Goal: Information Seeking & Learning: Compare options

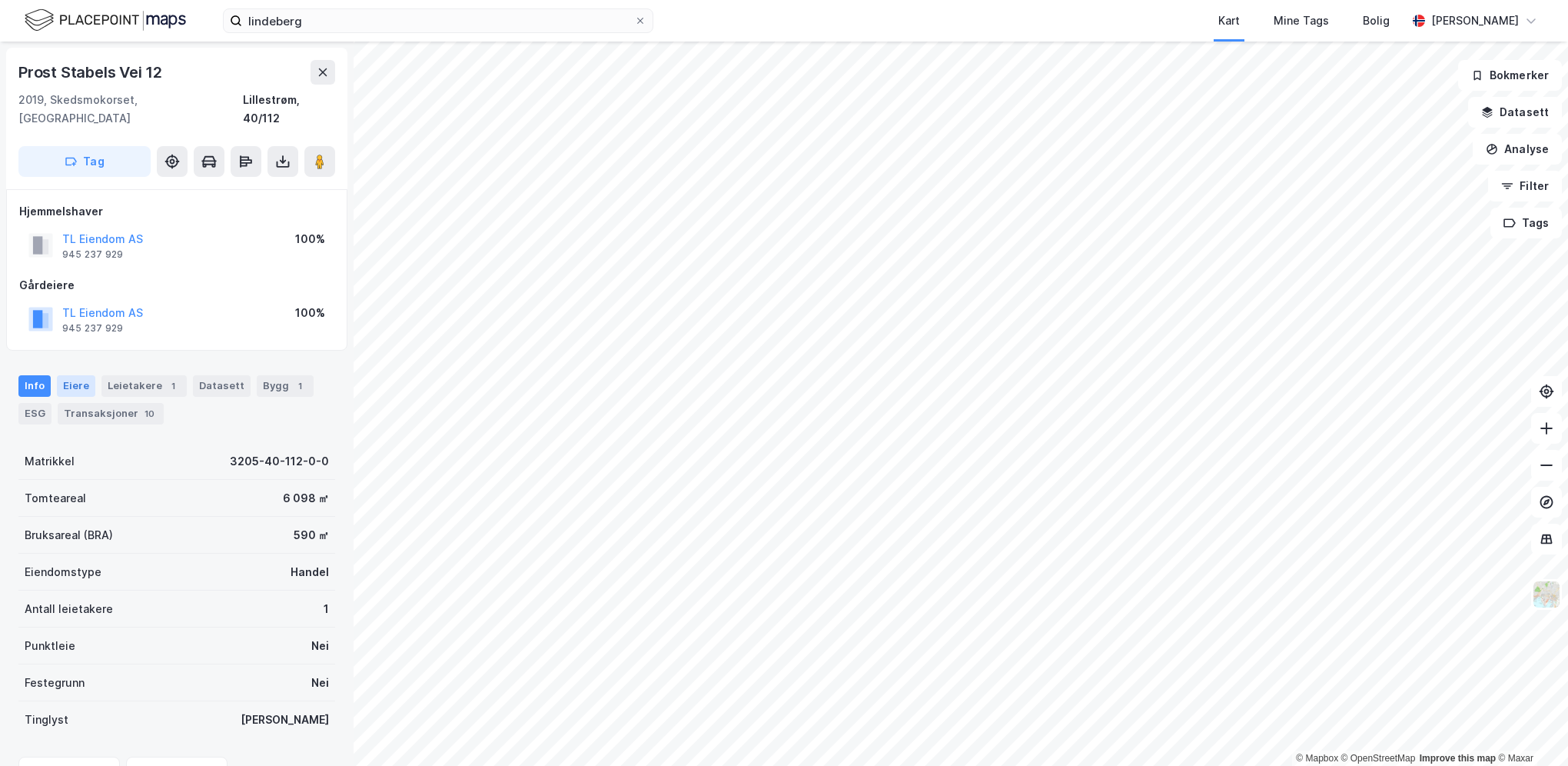
click at [67, 375] on div "Eiere" at bounding box center [76, 386] width 39 height 22
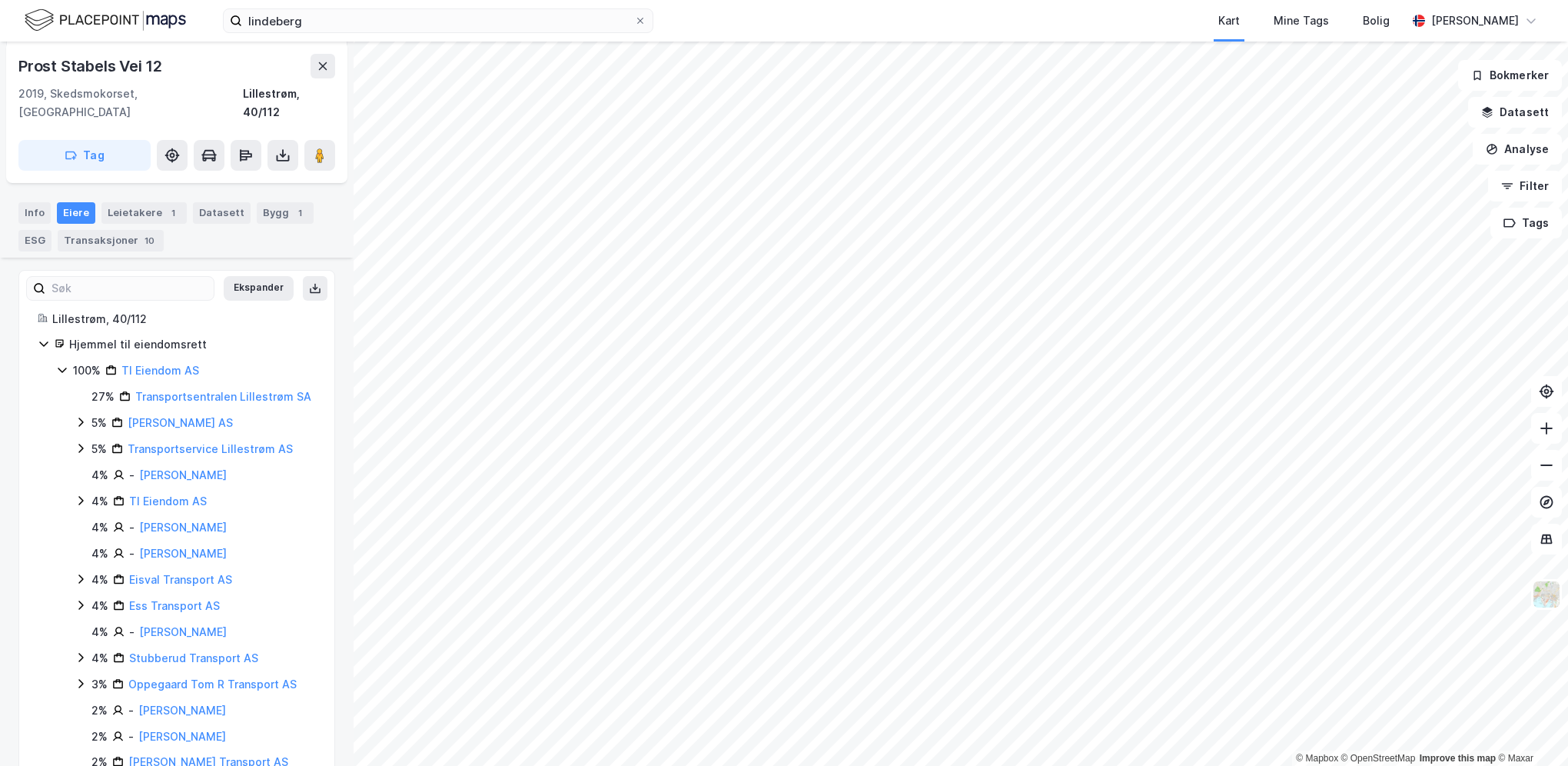
scroll to position [148, 0]
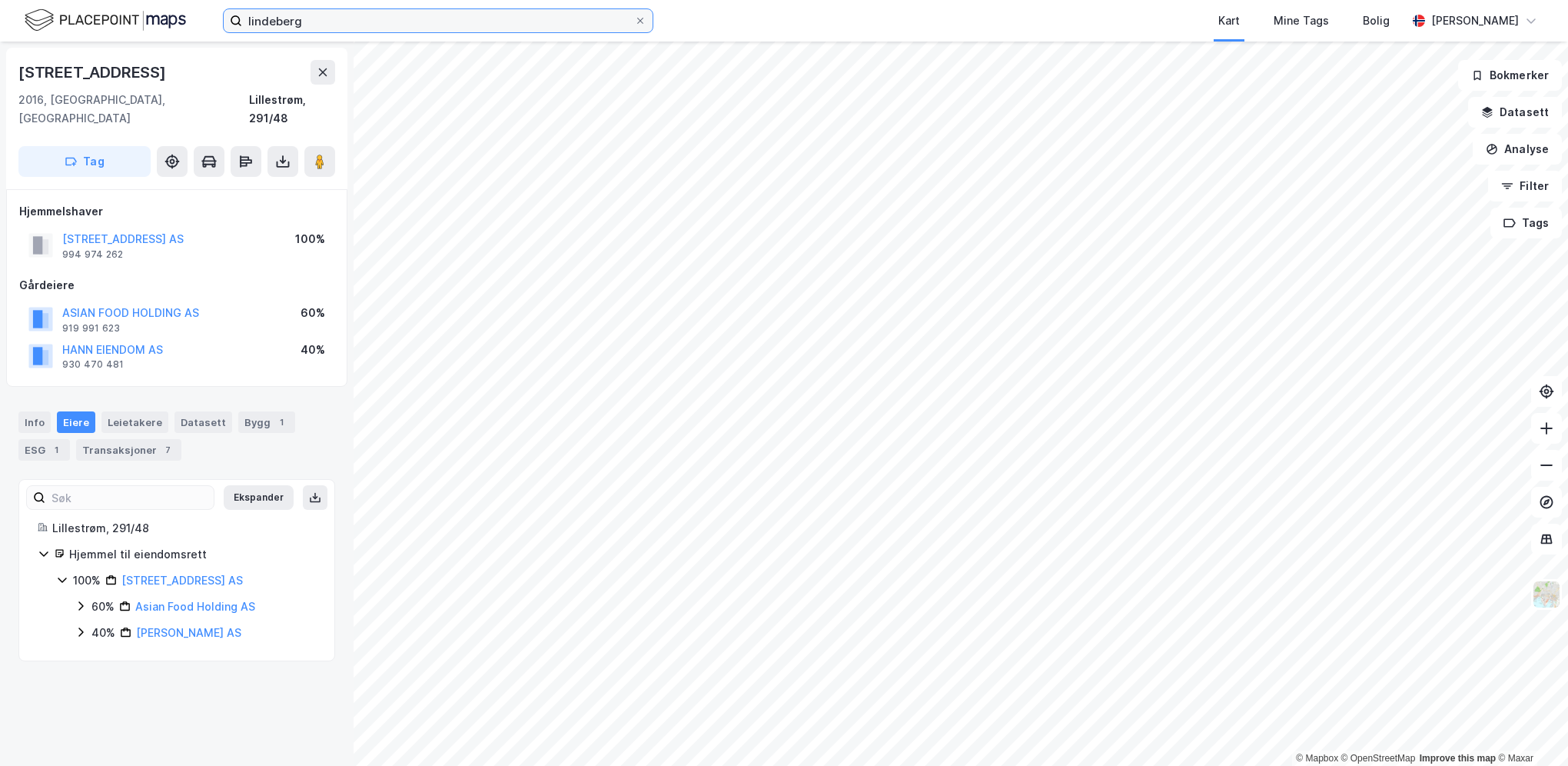
click at [409, 16] on input "lindeberg" at bounding box center [438, 21] width 392 height 23
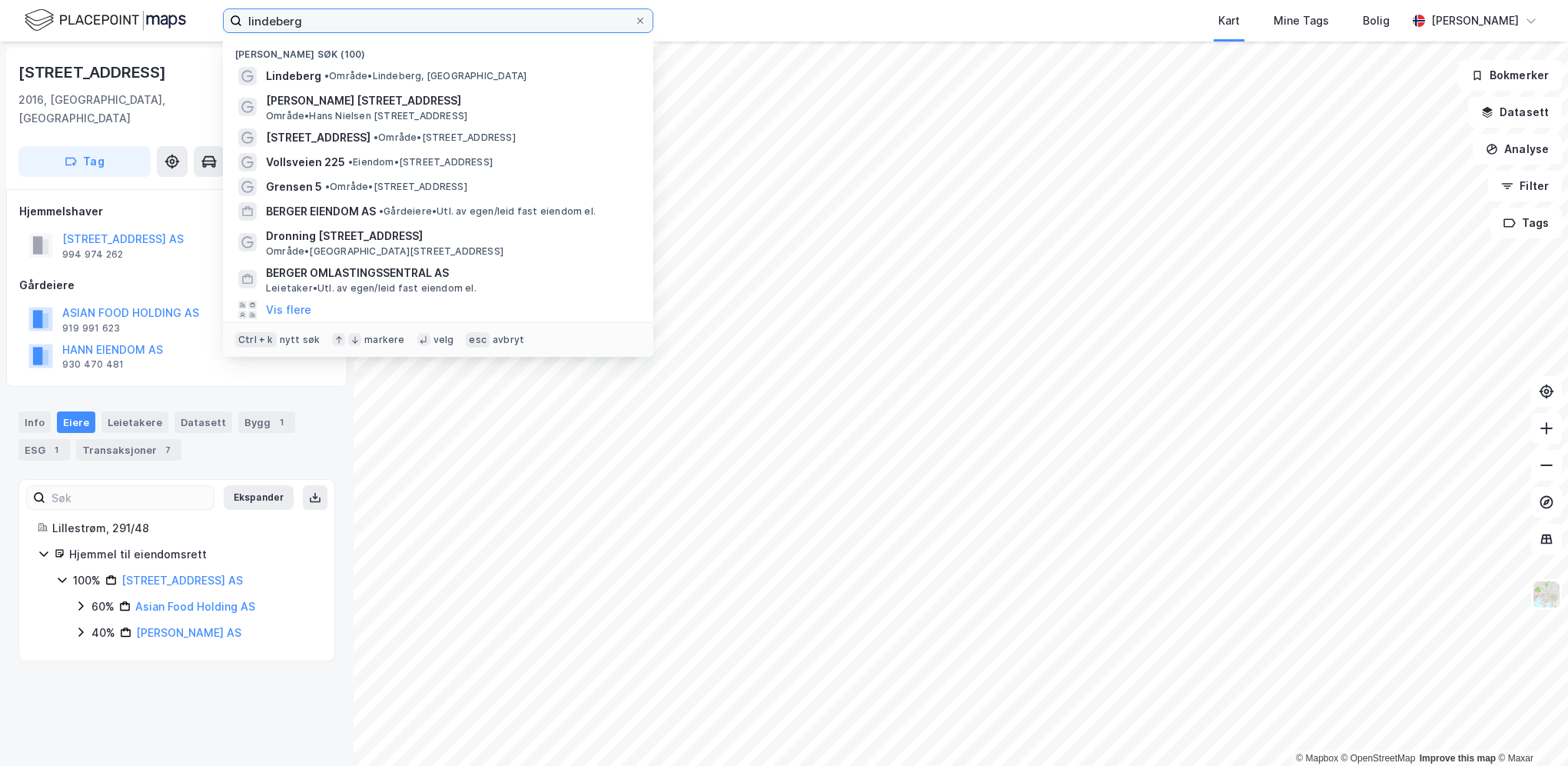
drag, startPoint x: 403, startPoint y: 23, endPoint x: 234, endPoint y: 12, distance: 169.4
click at [234, 12] on label "lindeberg" at bounding box center [438, 21] width 430 height 25
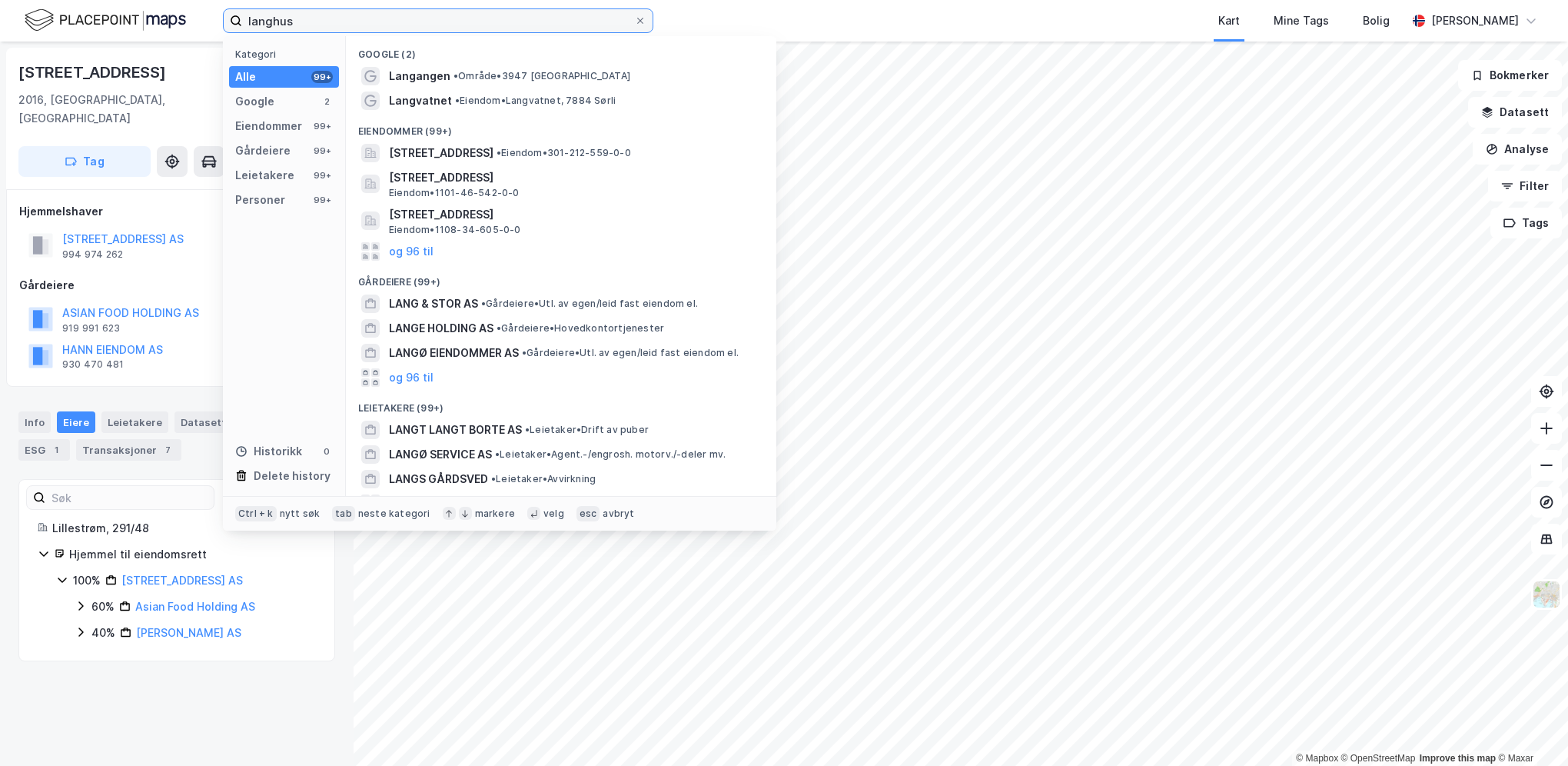
type input "langhus"
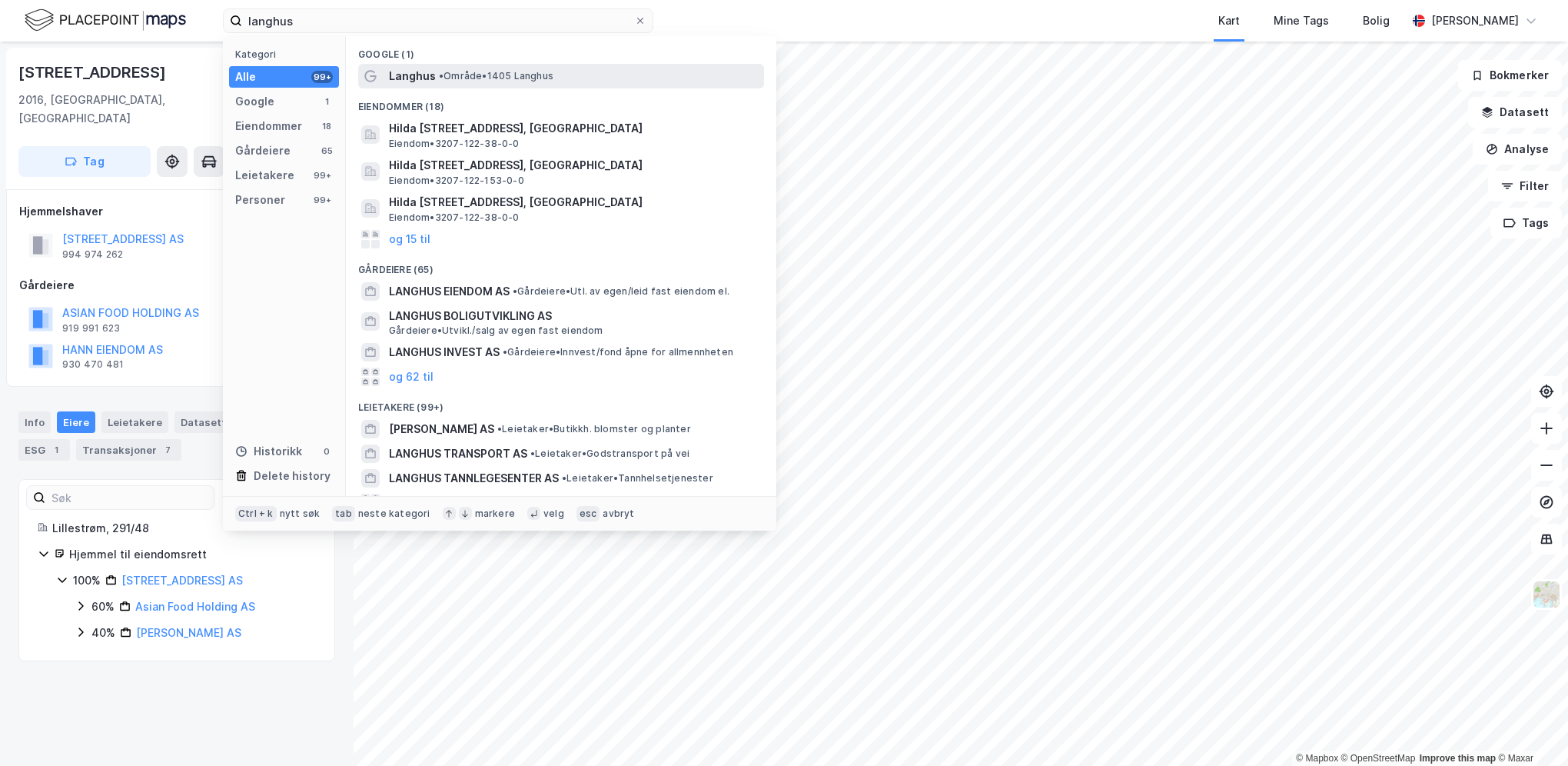
click at [439, 76] on span "•" at bounding box center [441, 76] width 5 height 11
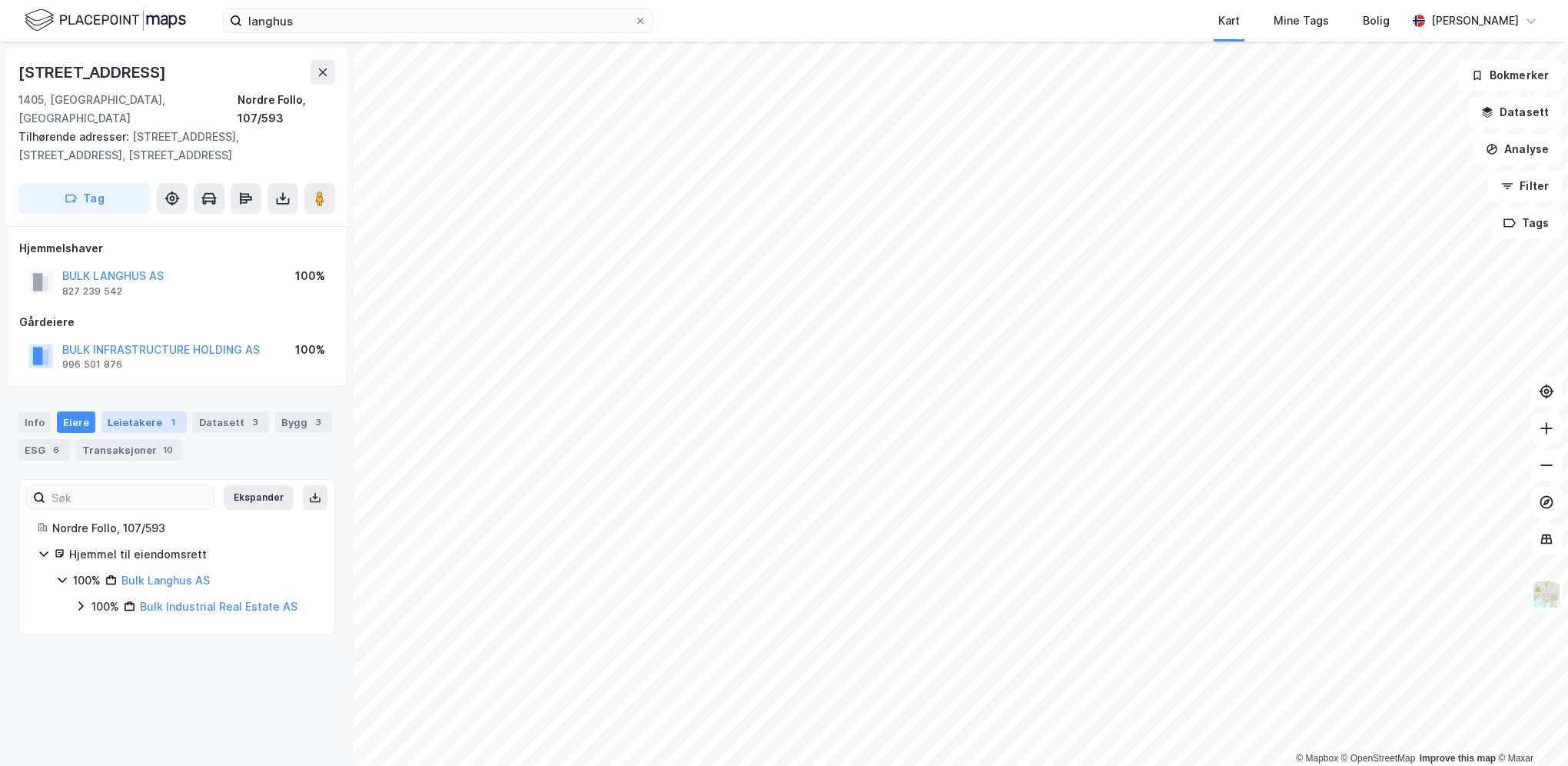
click at [141, 411] on div "Leietakere 1" at bounding box center [144, 422] width 85 height 22
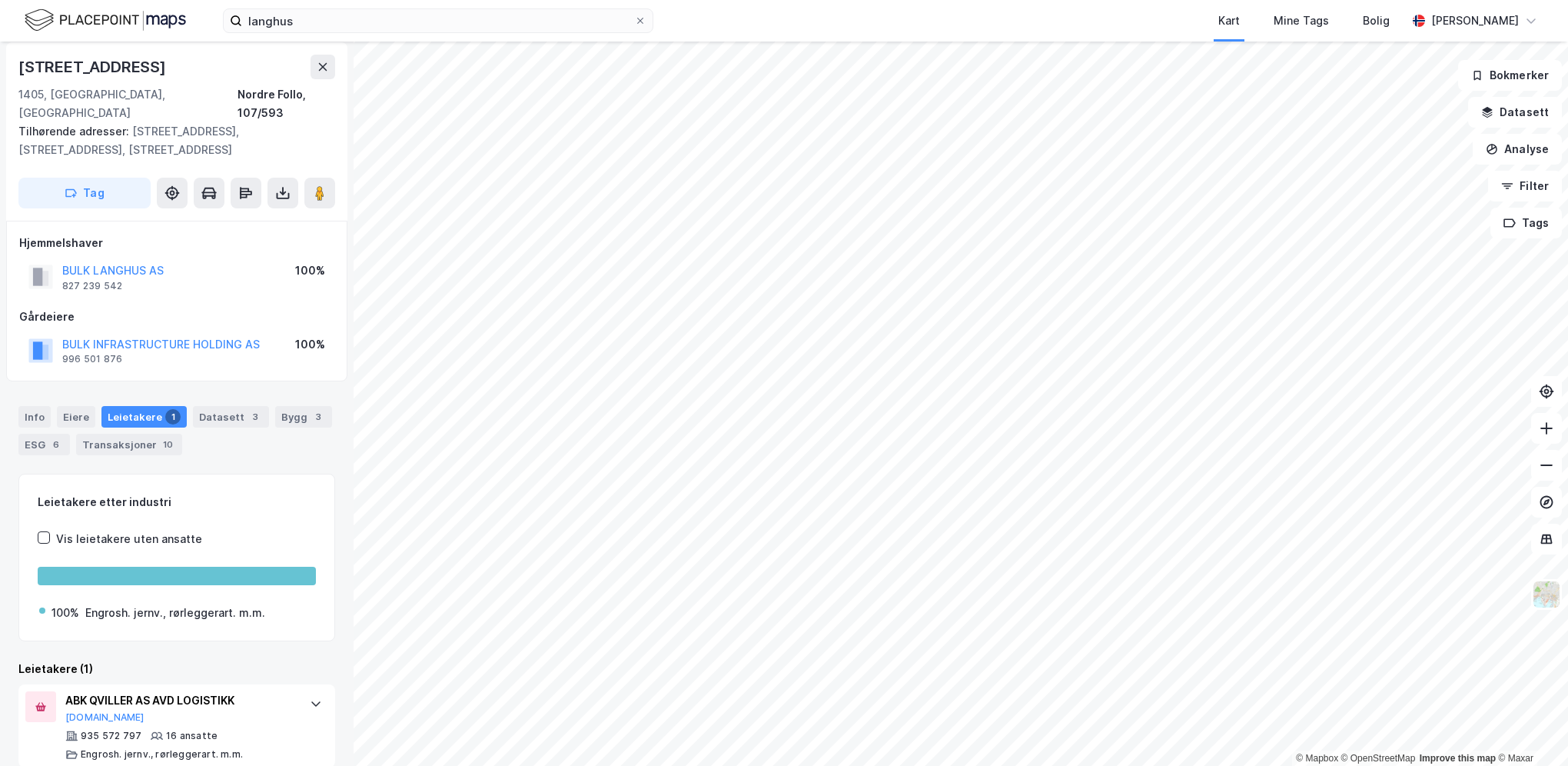
scroll to position [6, 0]
